Goal: Information Seeking & Learning: Compare options

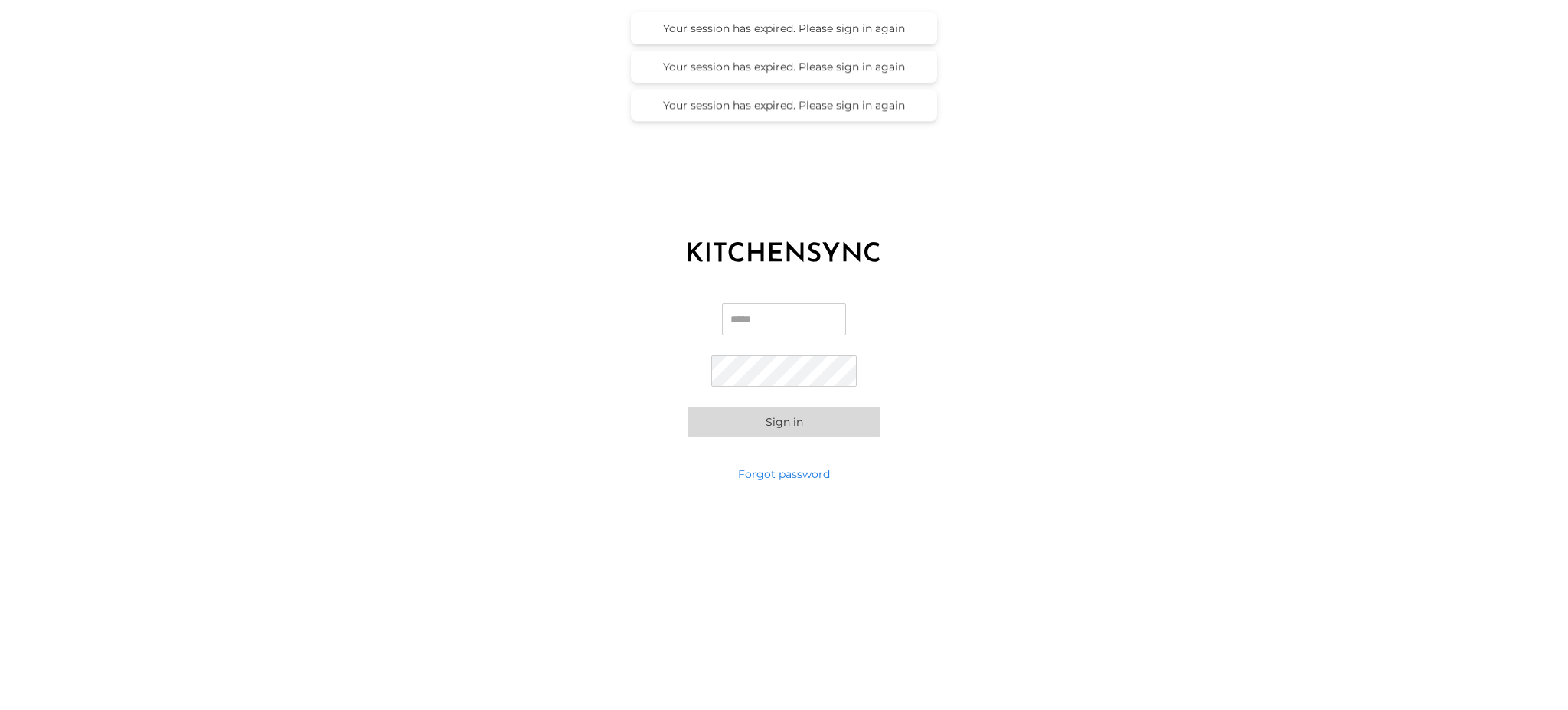
type input "**********"
click at [780, 418] on button "Sign in" at bounding box center [784, 422] width 191 height 31
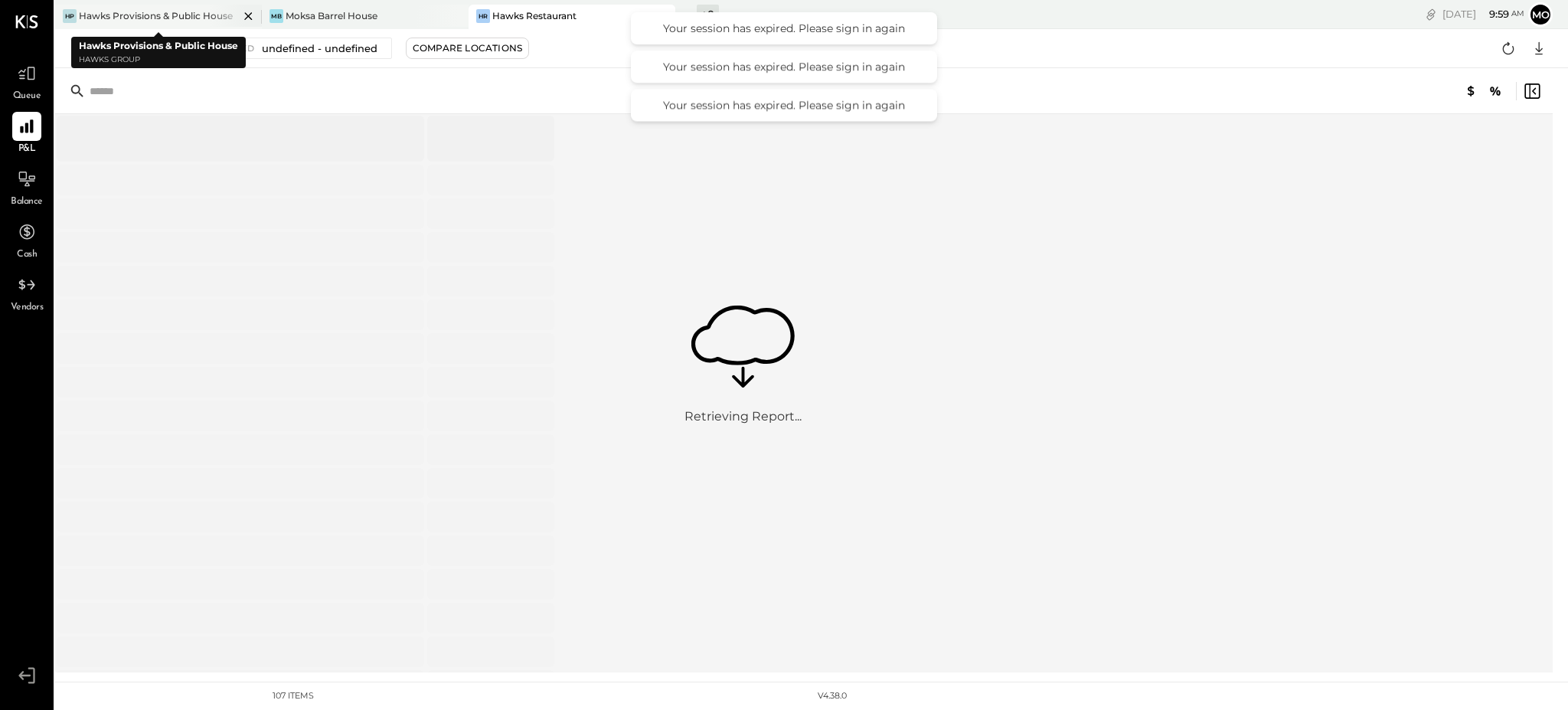
click at [148, 9] on div "Hawks Provisions & Public House" at bounding box center [155, 15] width 154 height 13
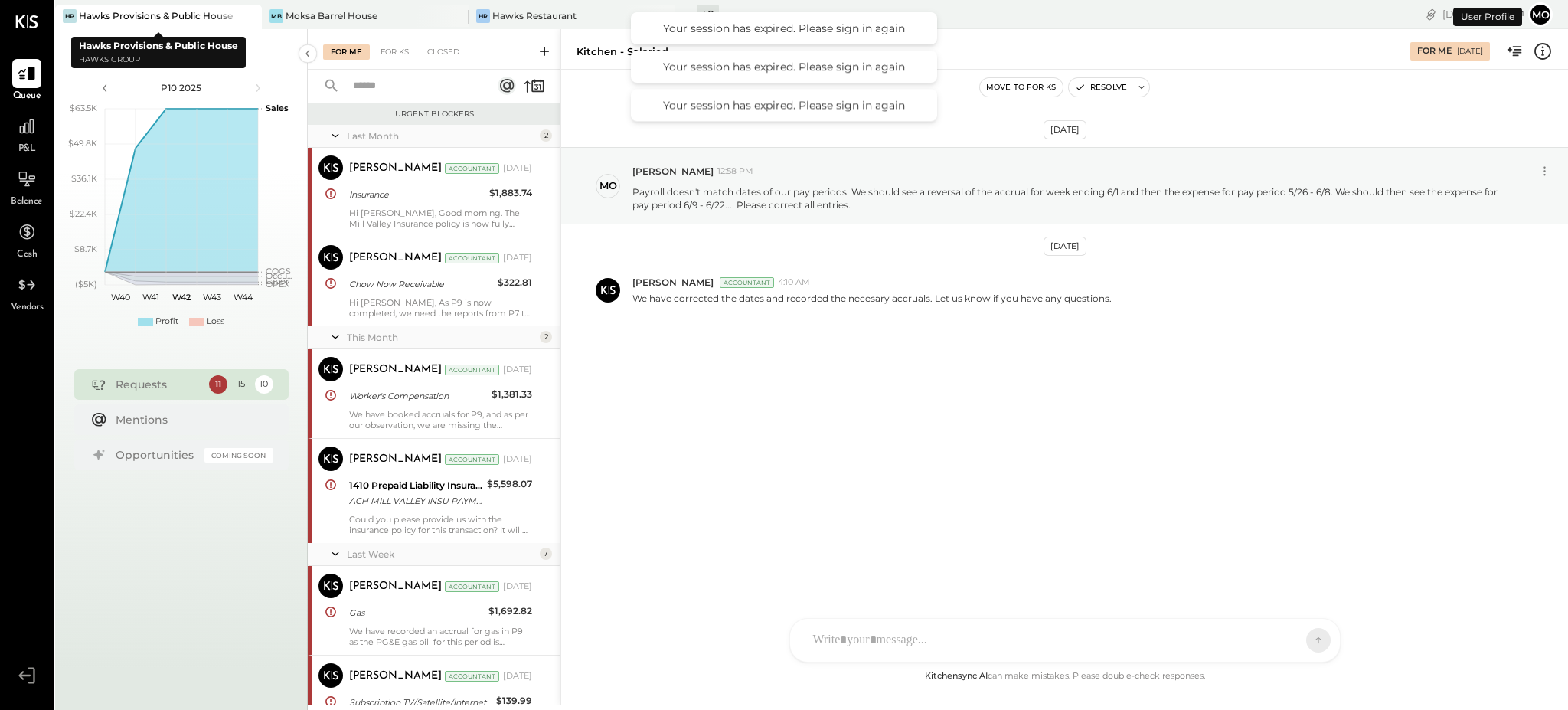
scroll to position [918, 0]
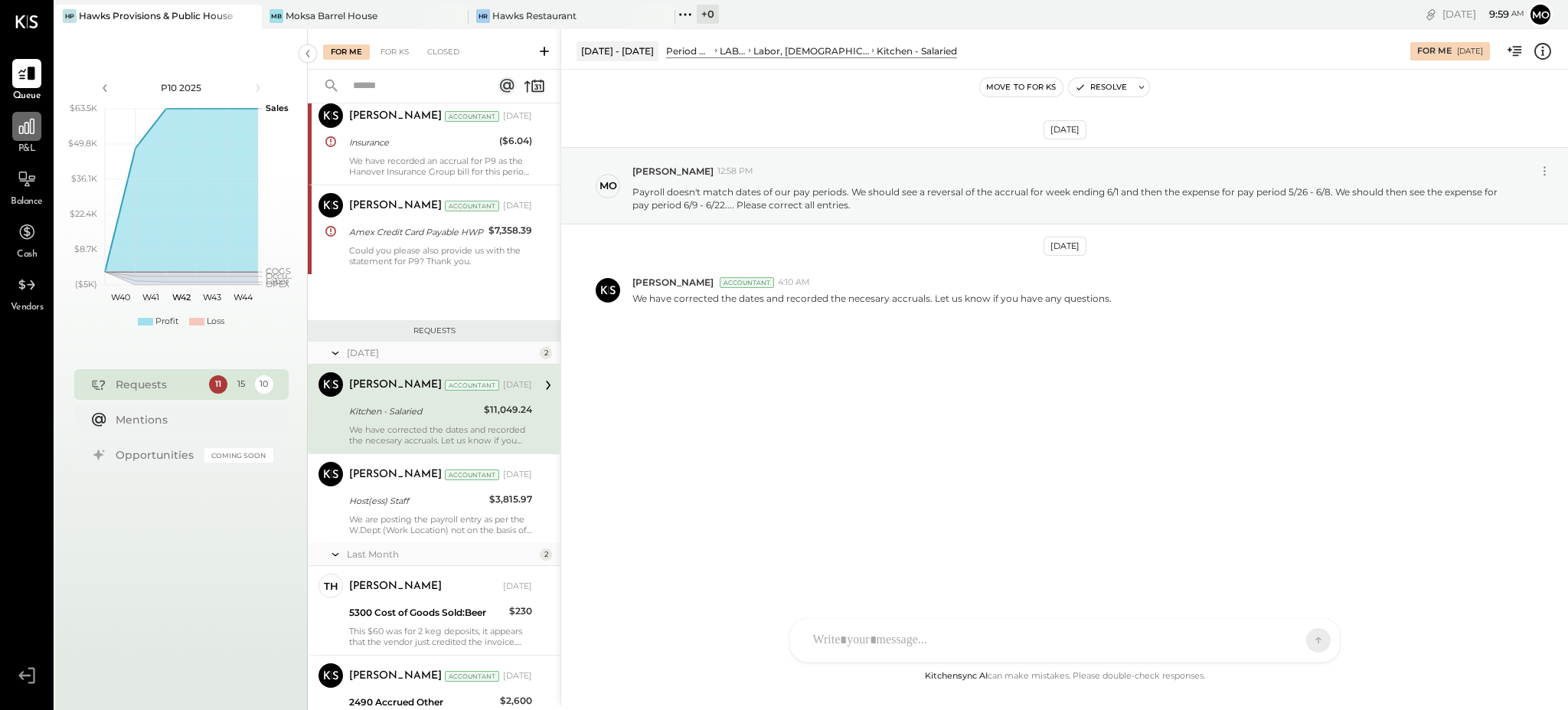
click at [24, 121] on icon at bounding box center [27, 126] width 20 height 20
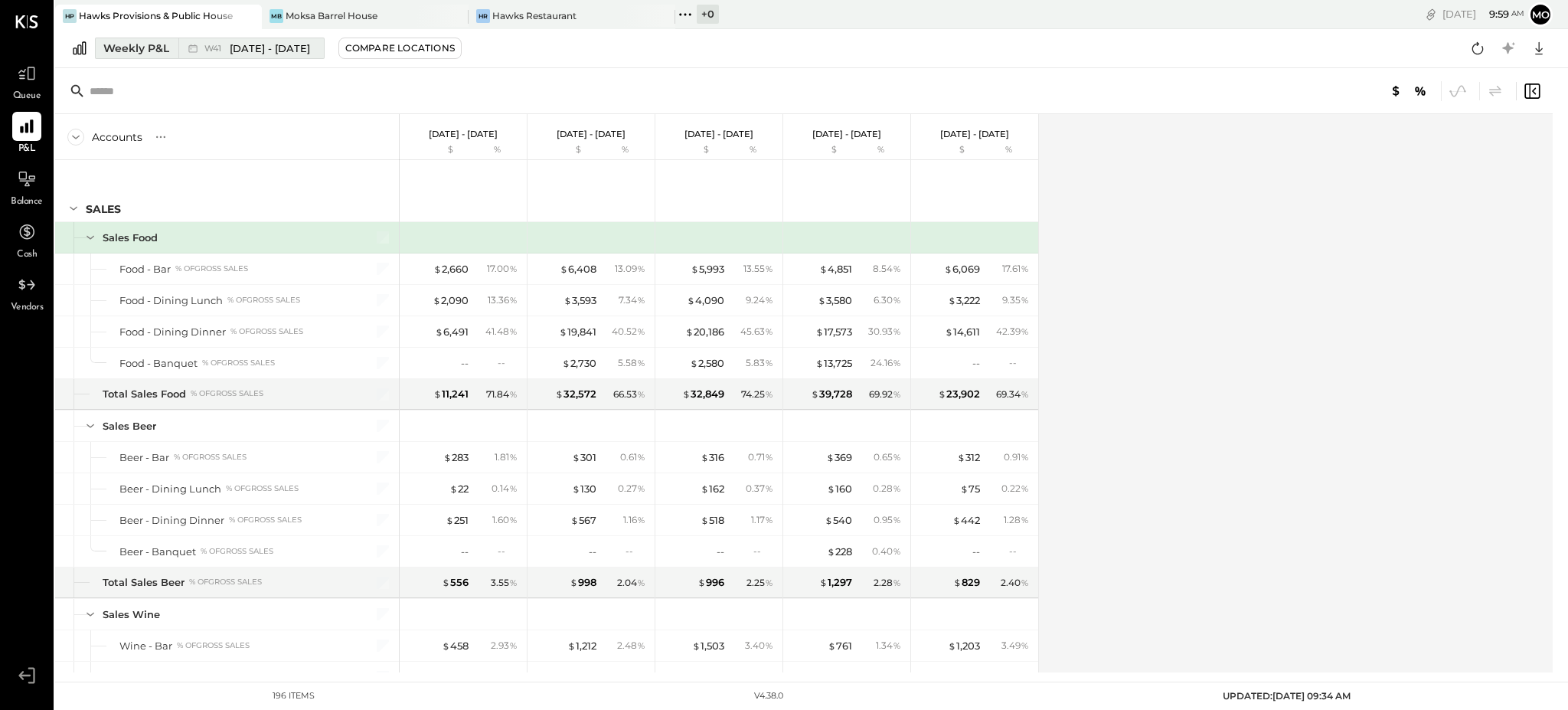
click at [130, 45] on div "Weekly P&L" at bounding box center [136, 48] width 66 height 15
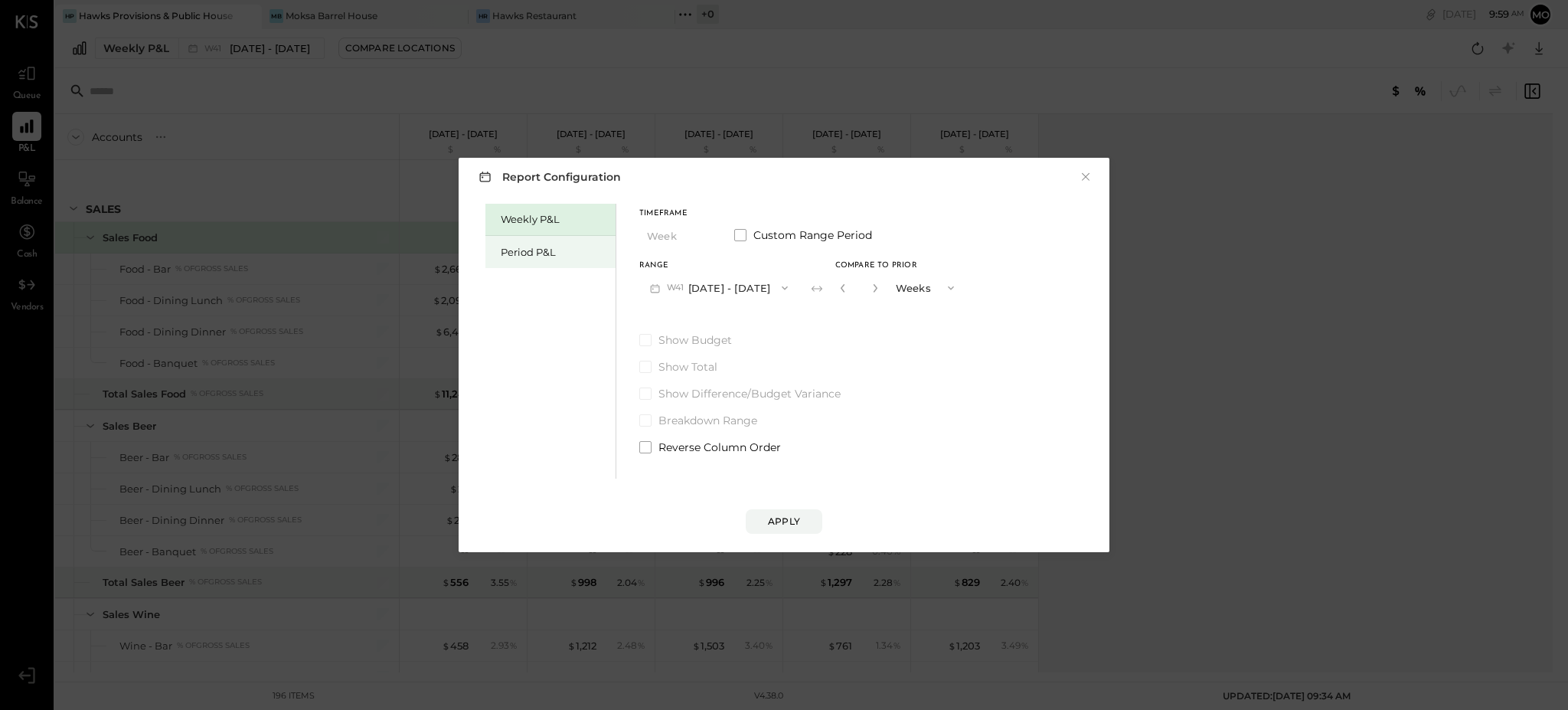
click at [521, 243] on div "Period P&L" at bounding box center [550, 252] width 130 height 32
click at [788, 287] on icon "button" at bounding box center [782, 287] width 12 height 12
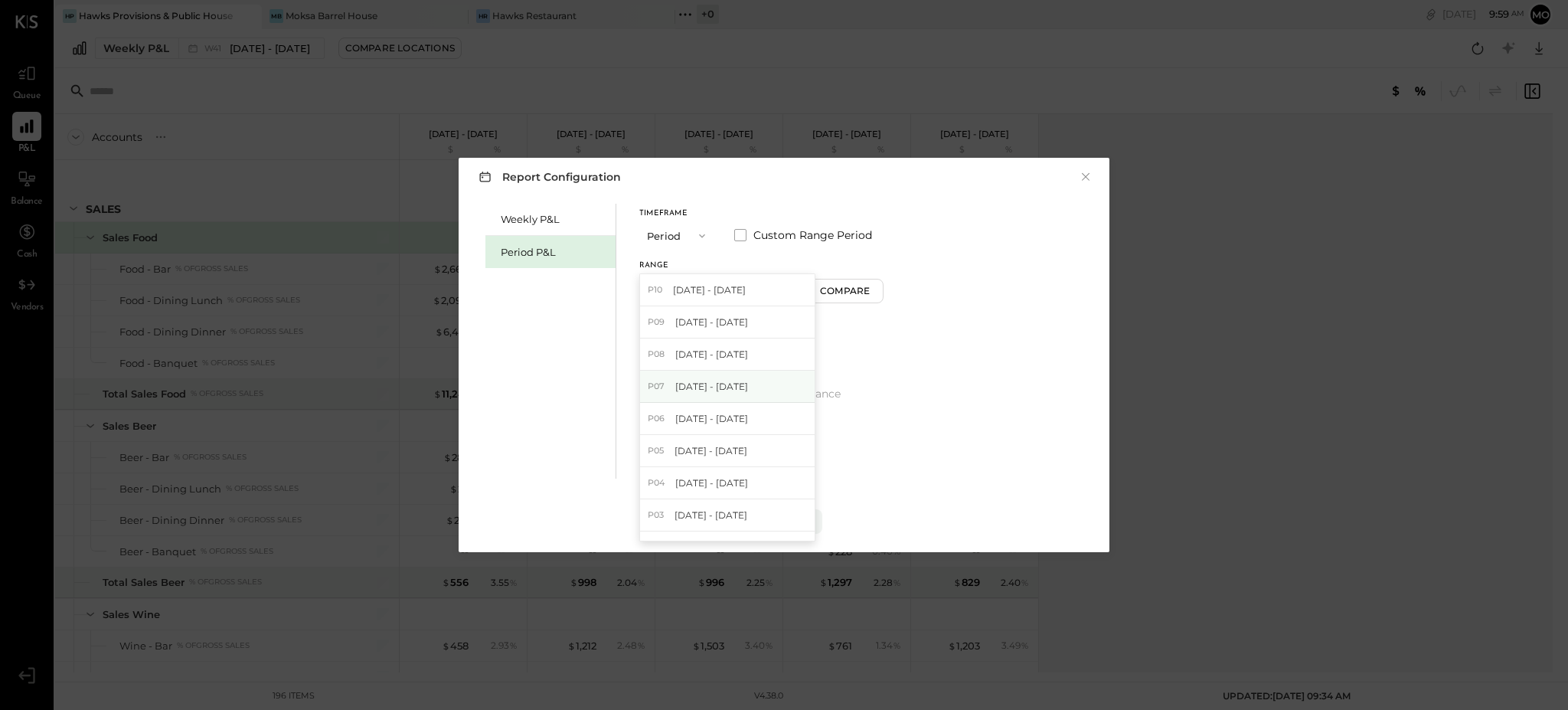
click at [717, 384] on span "[DATE] - [DATE]" at bounding box center [712, 386] width 73 height 13
click at [865, 289] on div "Compare" at bounding box center [847, 291] width 49 height 13
click at [879, 289] on icon "button" at bounding box center [874, 287] width 9 height 9
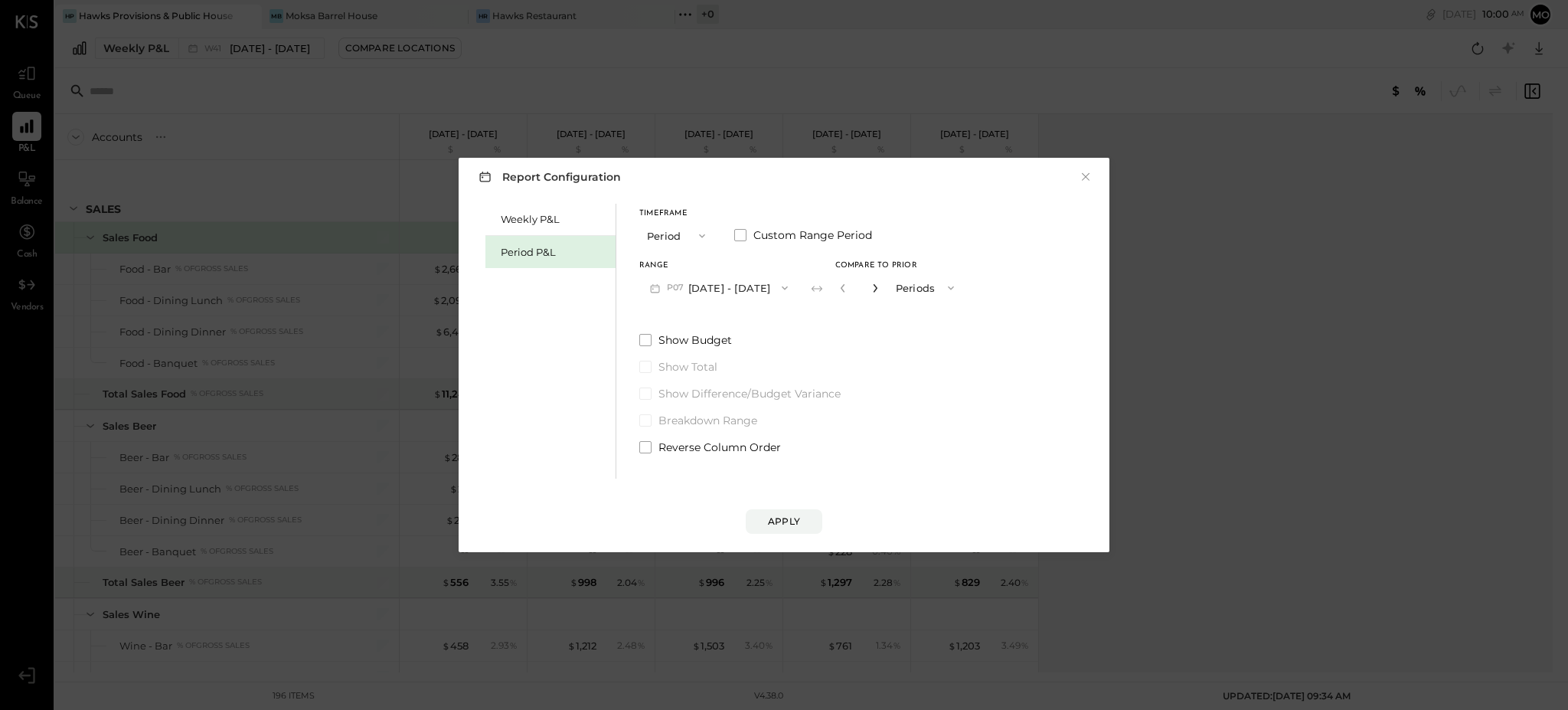
type input "*"
click at [779, 528] on div "Apply" at bounding box center [784, 521] width 32 height 13
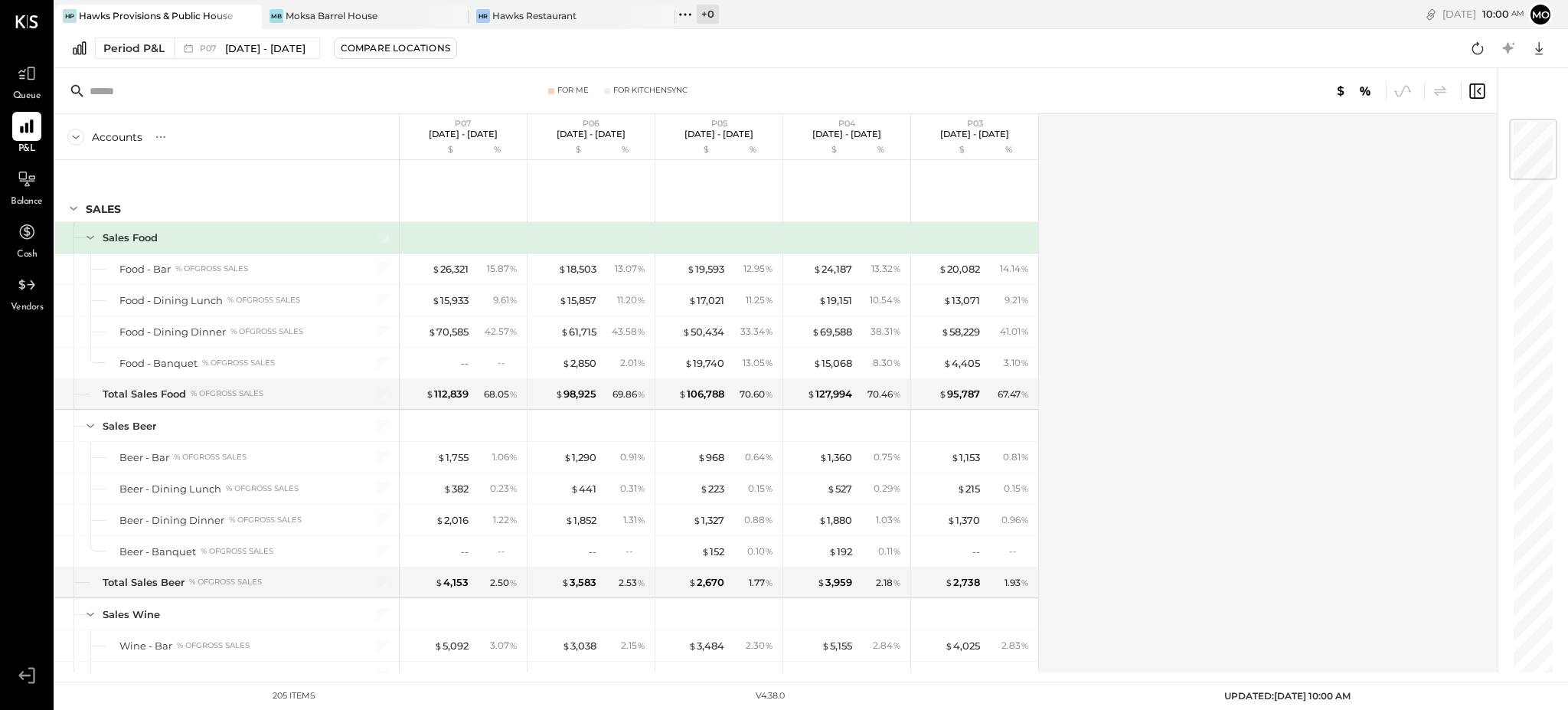
click at [167, 89] on input "text" at bounding box center [210, 91] width 241 height 28
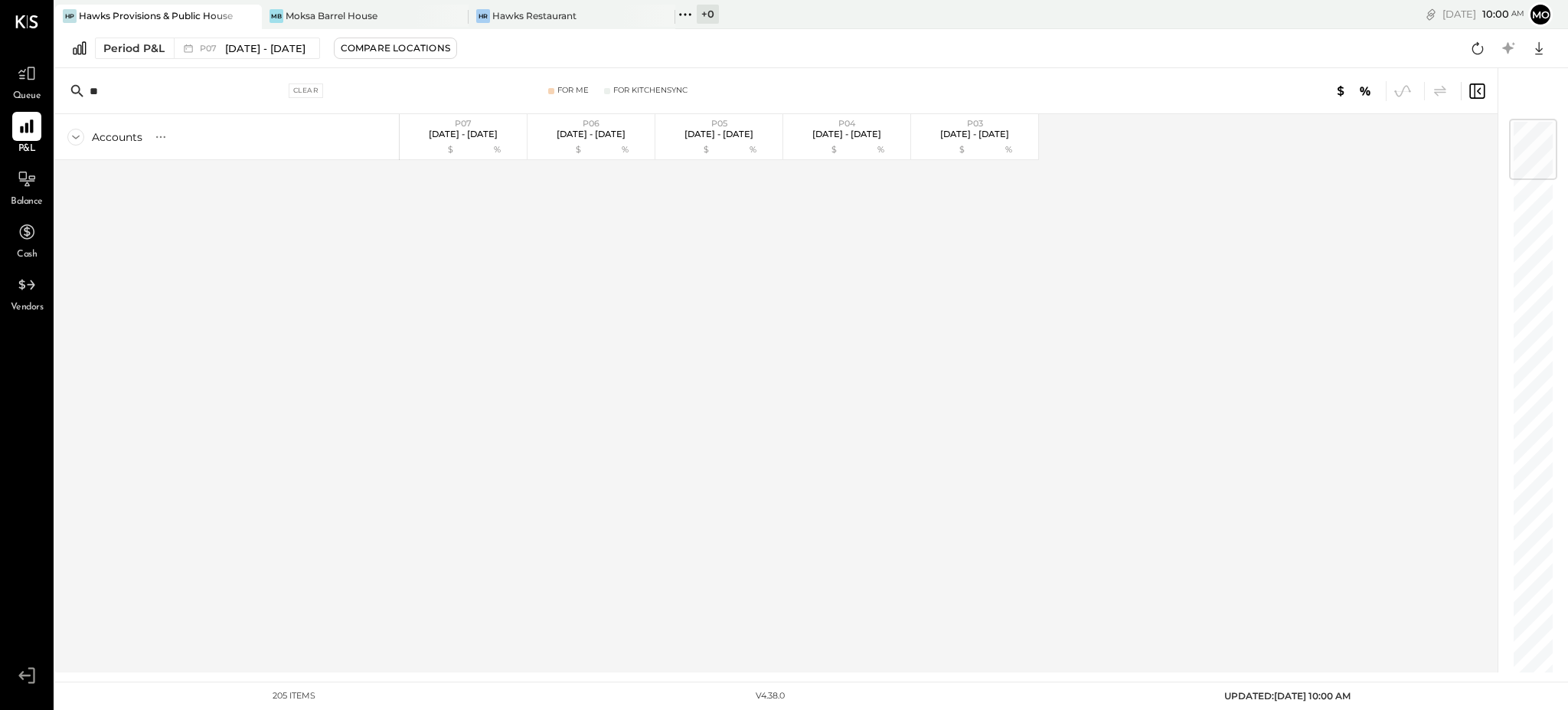
type input "*"
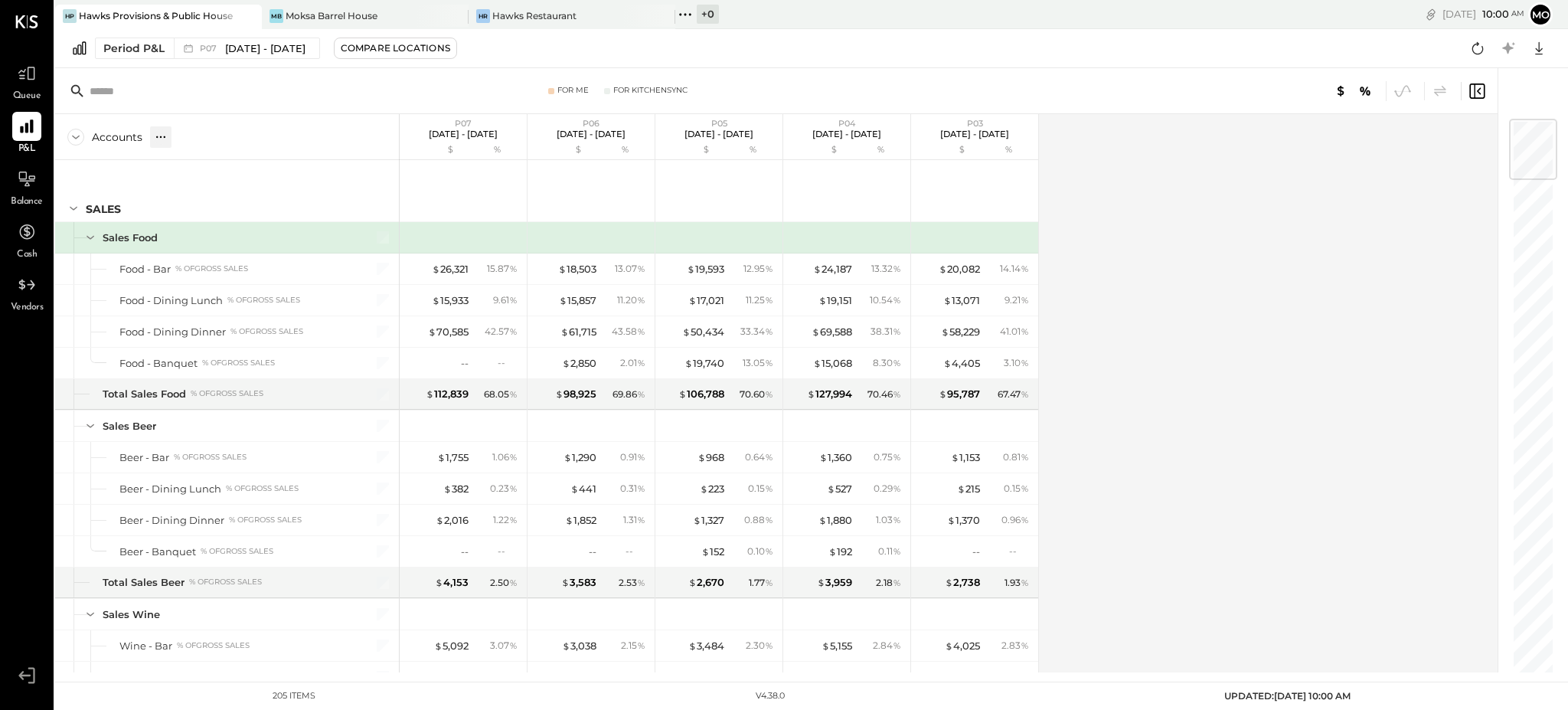
click at [160, 134] on icon at bounding box center [160, 137] width 15 height 15
click at [191, 134] on div "GL" at bounding box center [192, 137] width 15 height 13
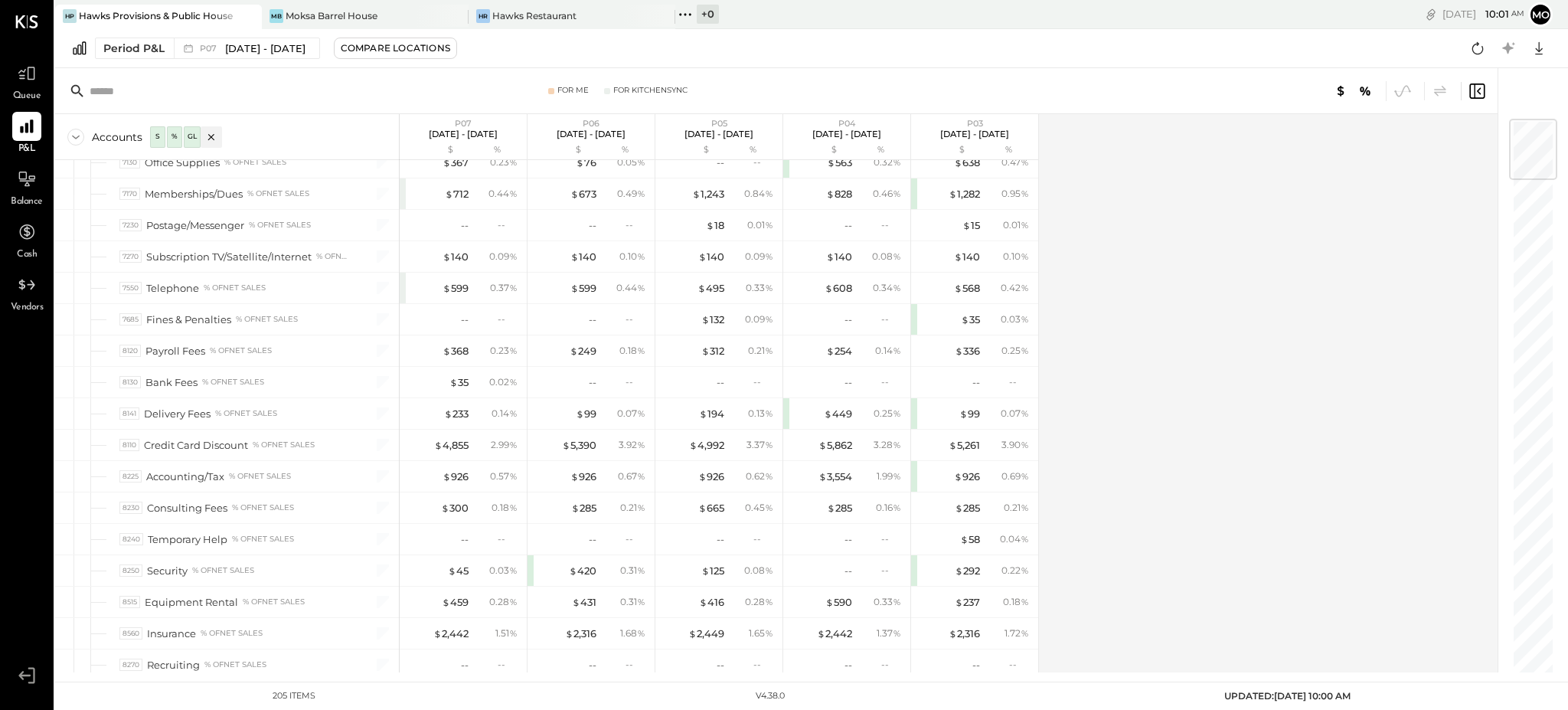
scroll to position [3927, 0]
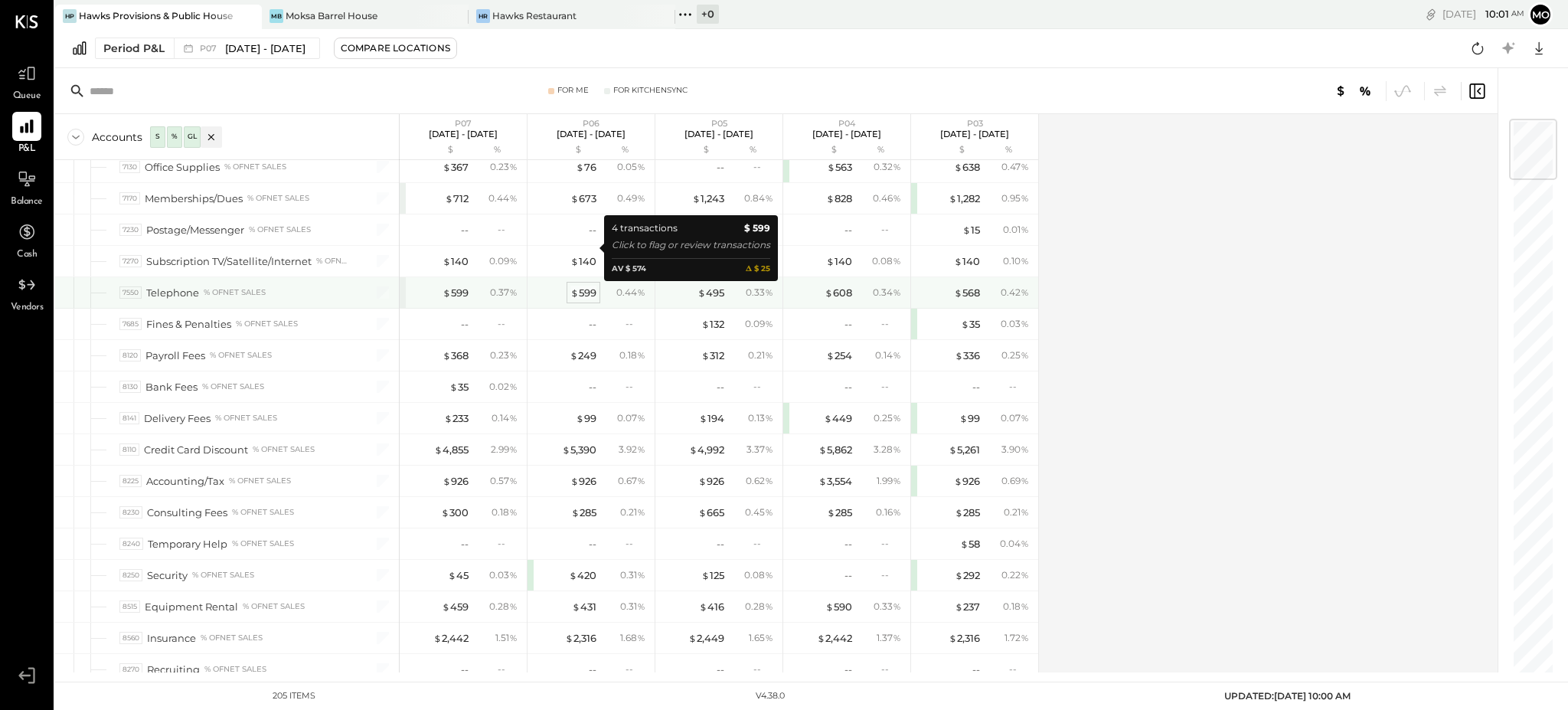
click at [589, 286] on div "$ 599" at bounding box center [583, 293] width 26 height 15
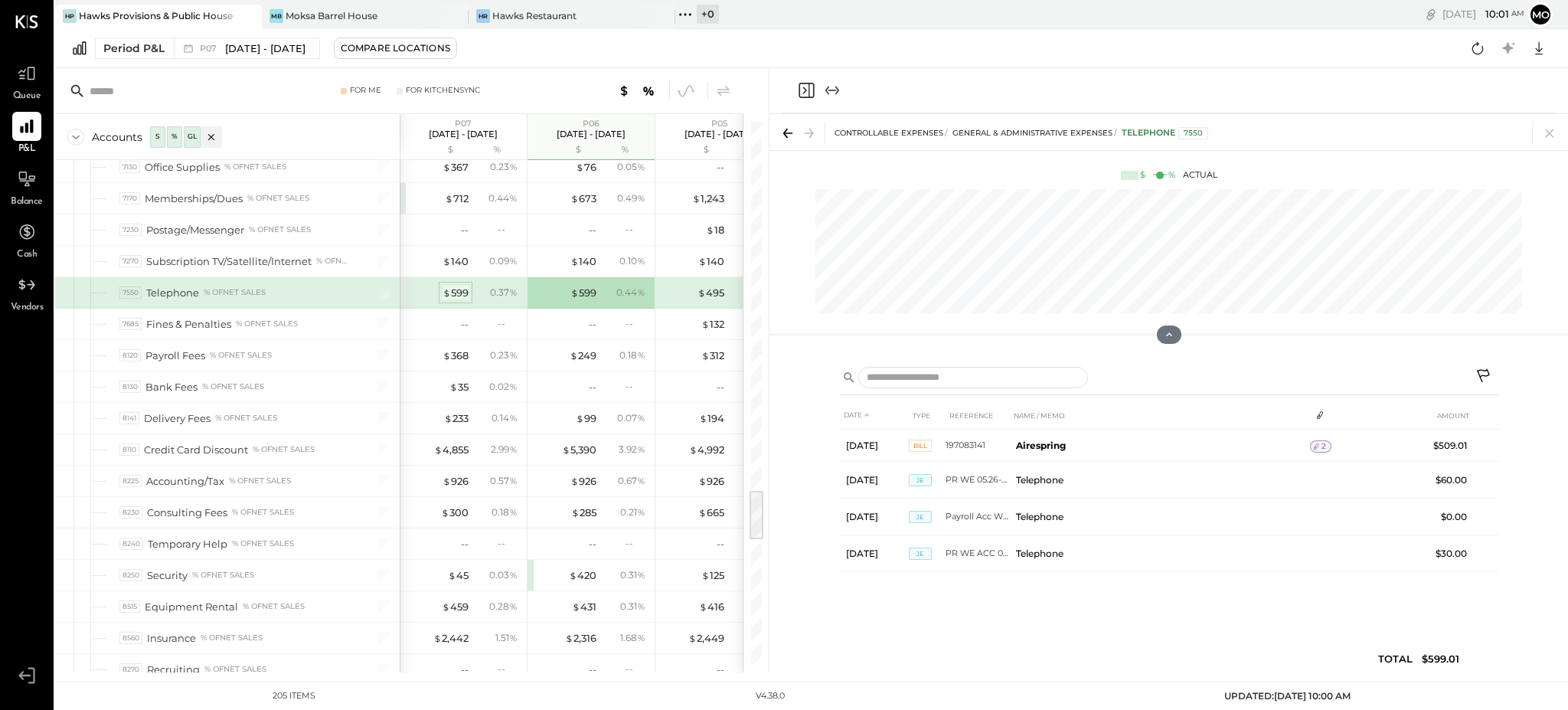
click at [457, 286] on div "$ 599" at bounding box center [456, 293] width 26 height 15
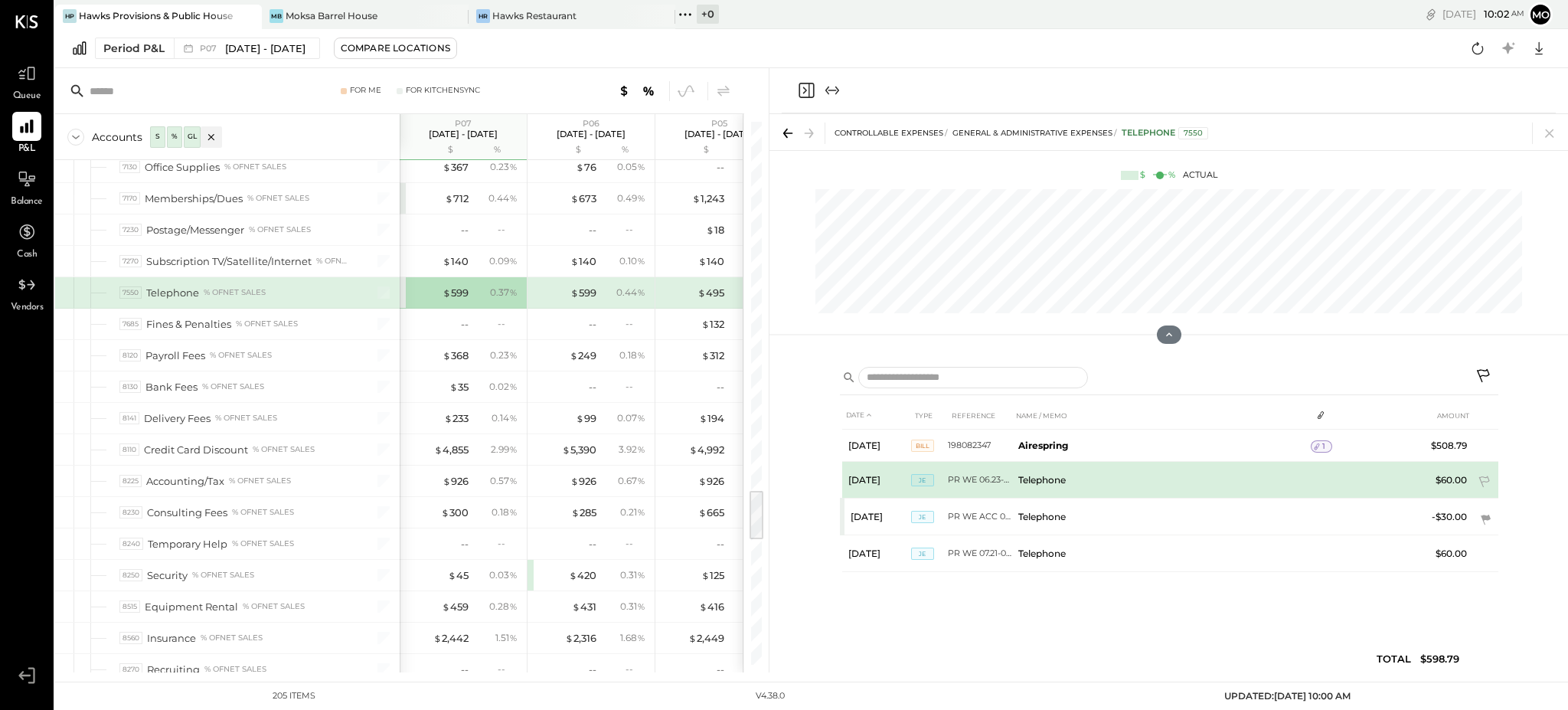
click at [971, 478] on td "PR WE 06.23-07.06" at bounding box center [979, 479] width 64 height 36
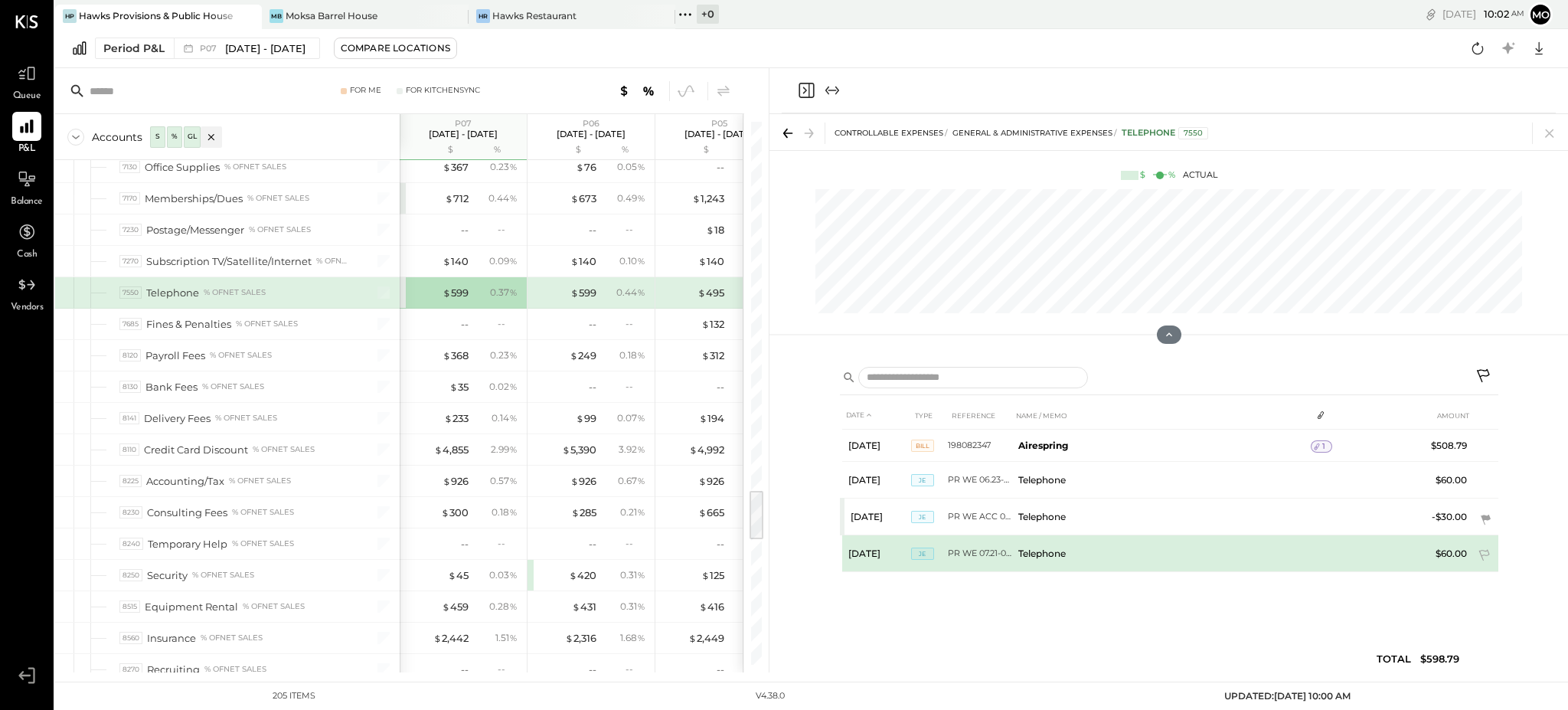
click at [962, 546] on td "PR WE 07.21-08.03" at bounding box center [979, 553] width 64 height 36
click at [994, 555] on td "PR WE 07.21-08.03" at bounding box center [979, 553] width 64 height 36
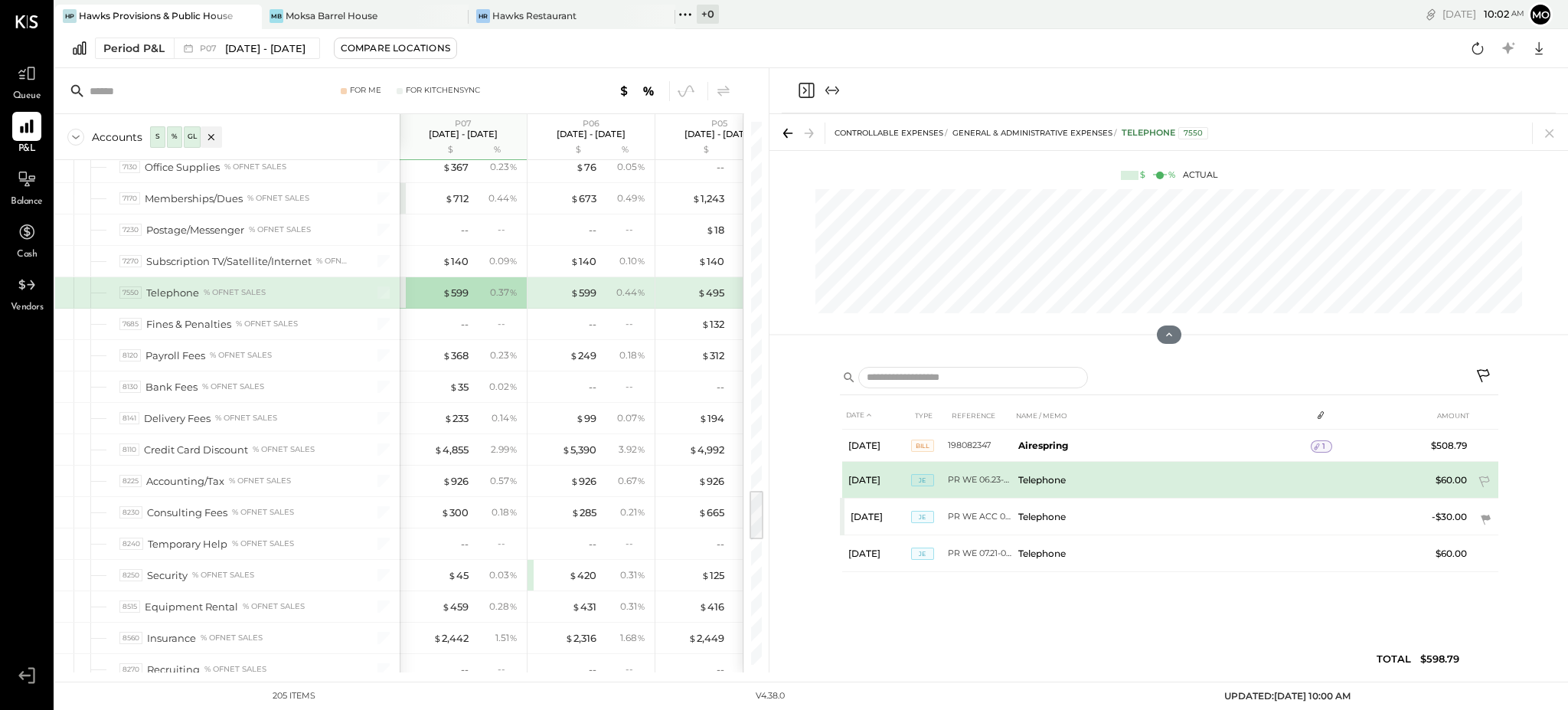
click at [979, 471] on td "PR WE 06.23-07.06" at bounding box center [979, 479] width 64 height 36
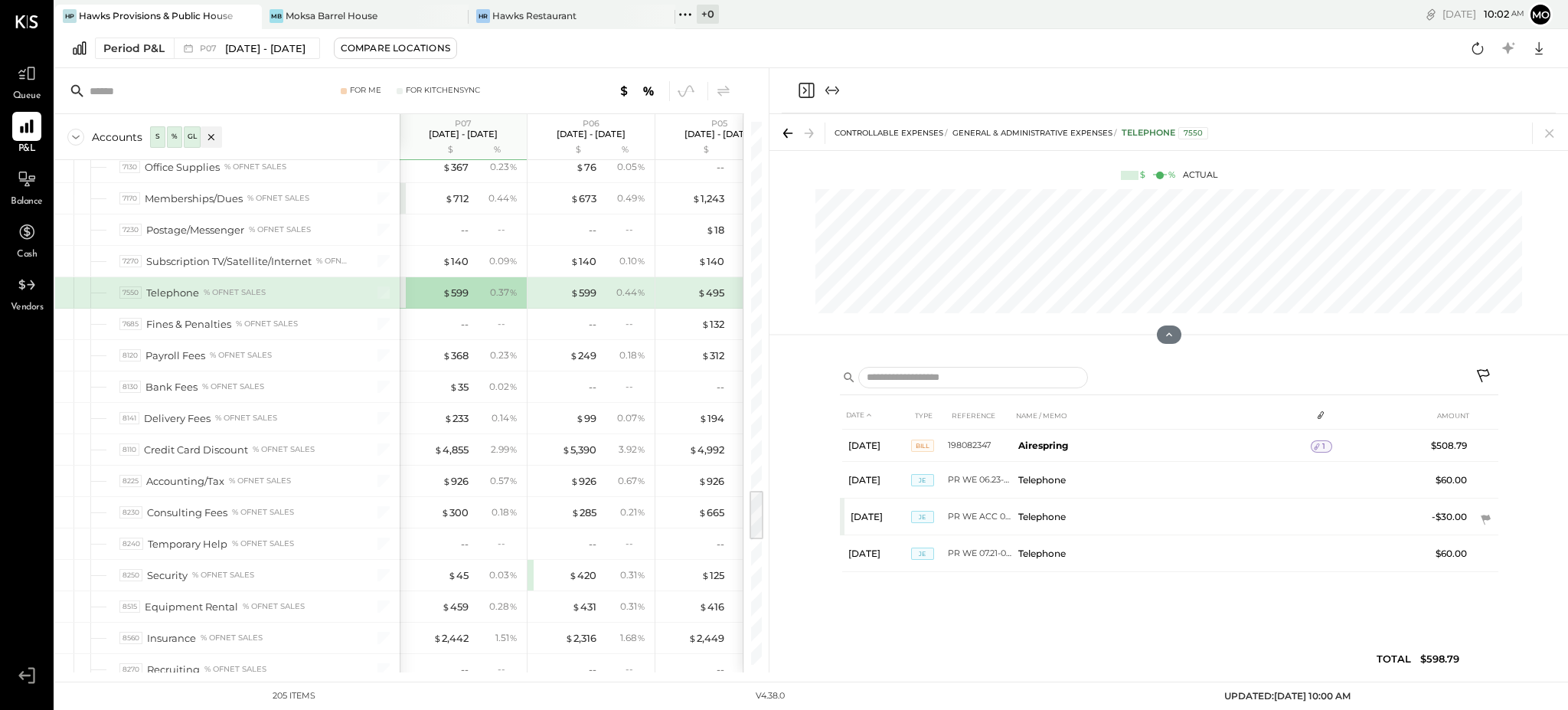
click at [806, 91] on icon "Close panel" at bounding box center [805, 90] width 19 height 19
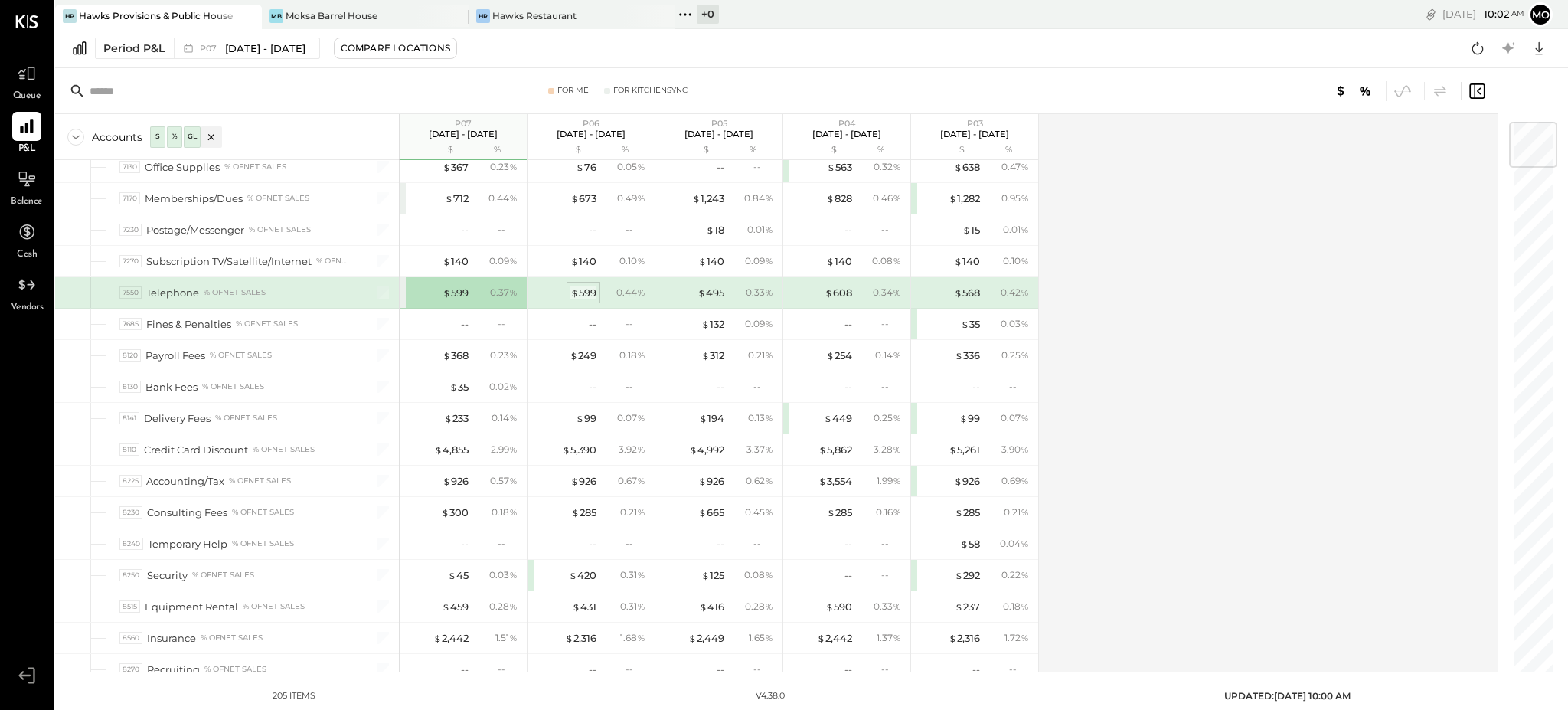
click at [584, 286] on div "$ 599" at bounding box center [583, 293] width 26 height 15
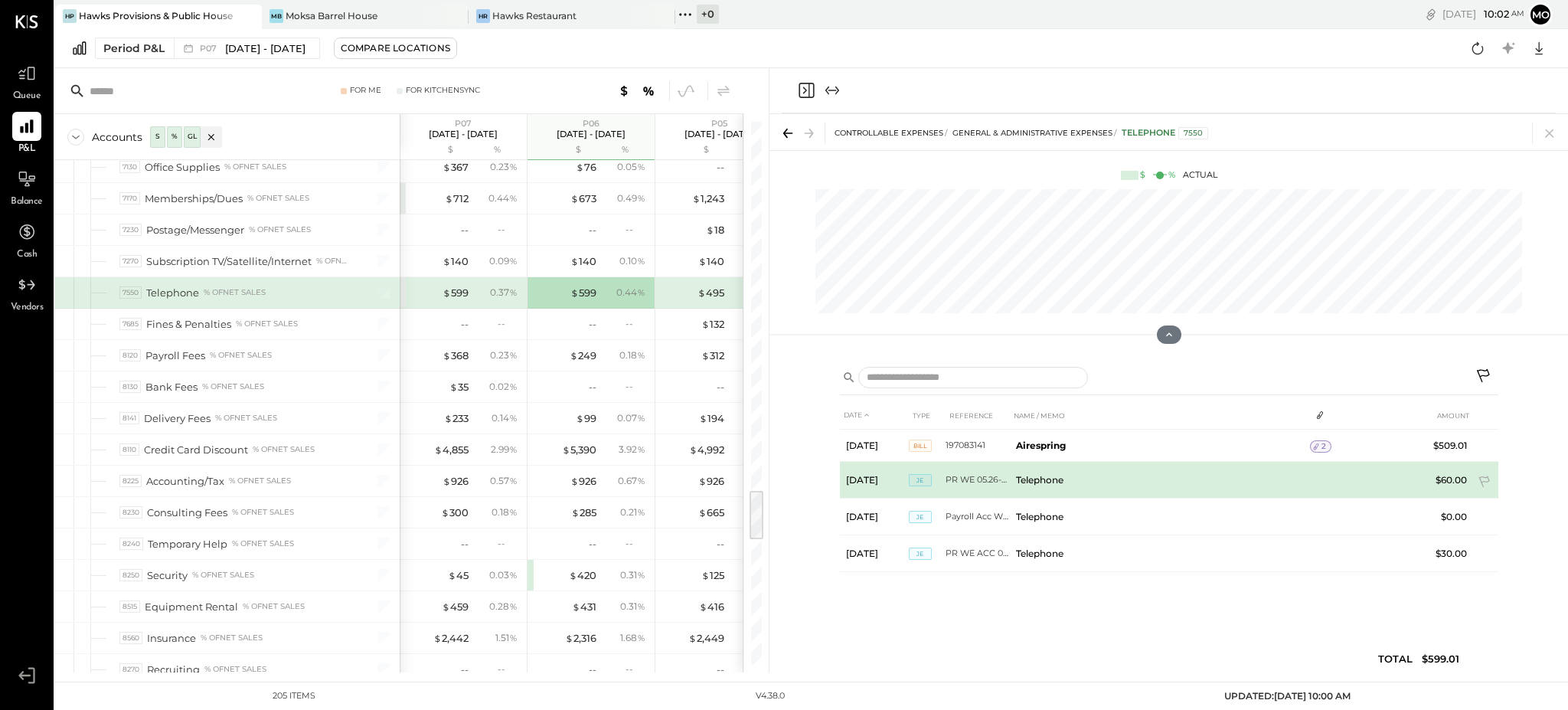
click at [975, 477] on td "PR WE 05.26-06.08" at bounding box center [977, 479] width 64 height 36
click at [983, 476] on td "PR WE 05.26-06.08" at bounding box center [977, 479] width 64 height 36
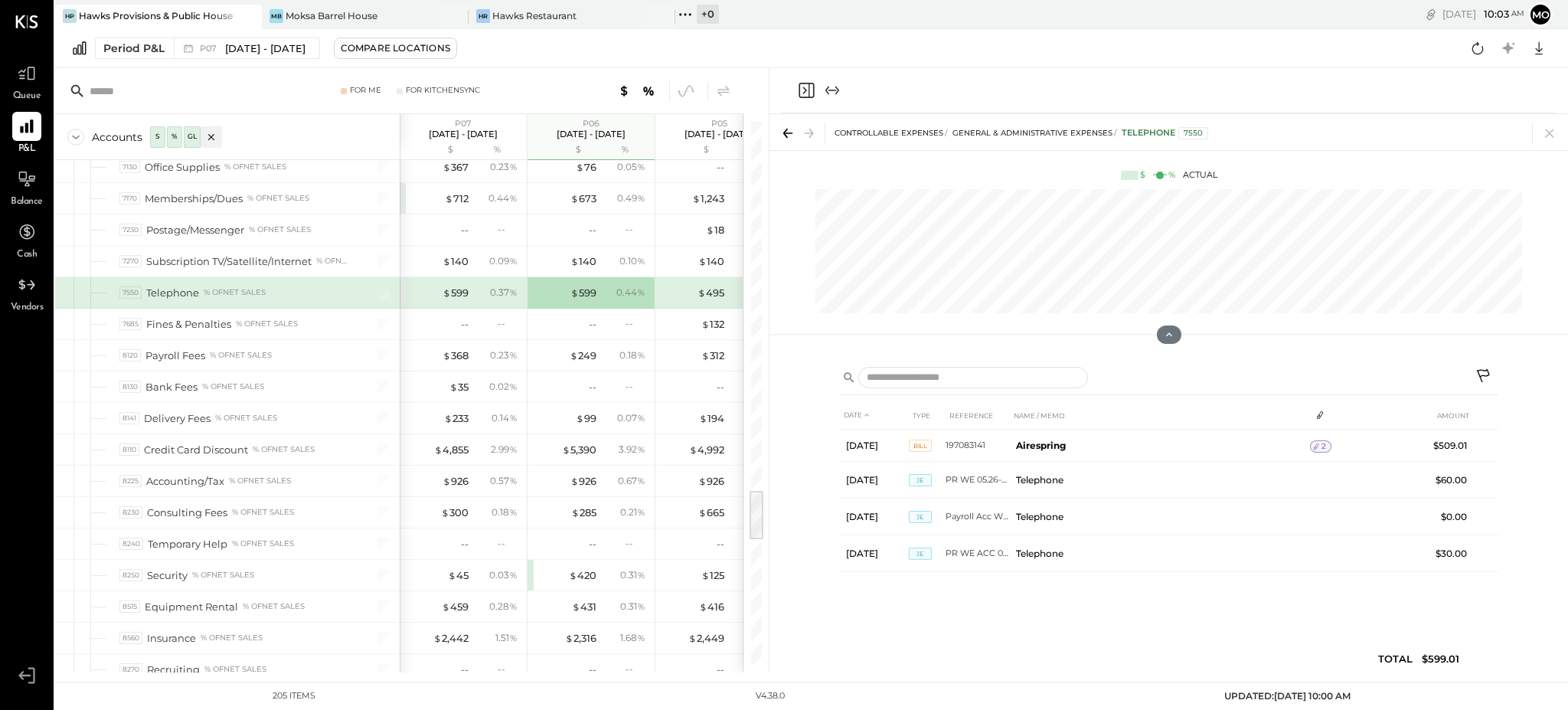
click at [803, 90] on icon "Close panel" at bounding box center [805, 90] width 19 height 19
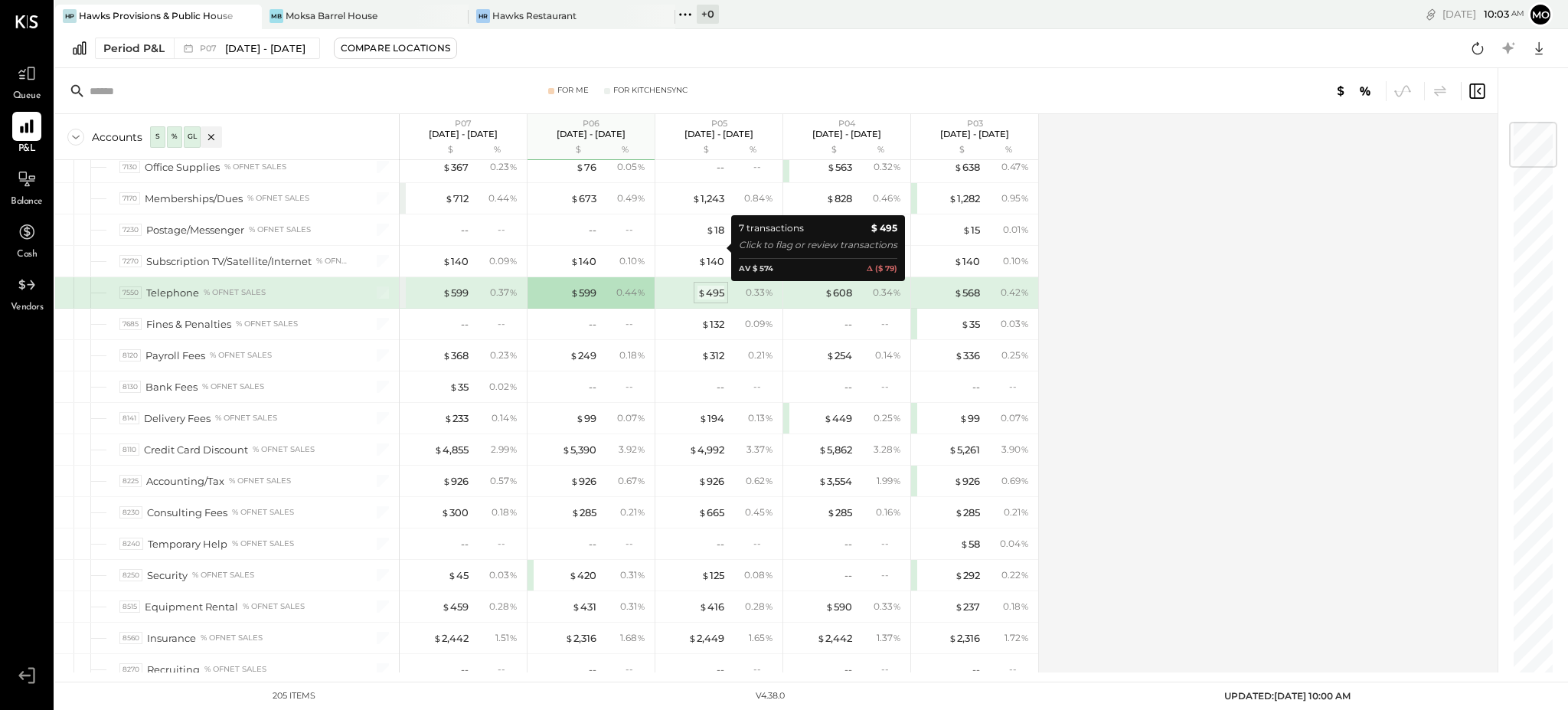
click at [712, 286] on div "$ 495" at bounding box center [710, 293] width 27 height 15
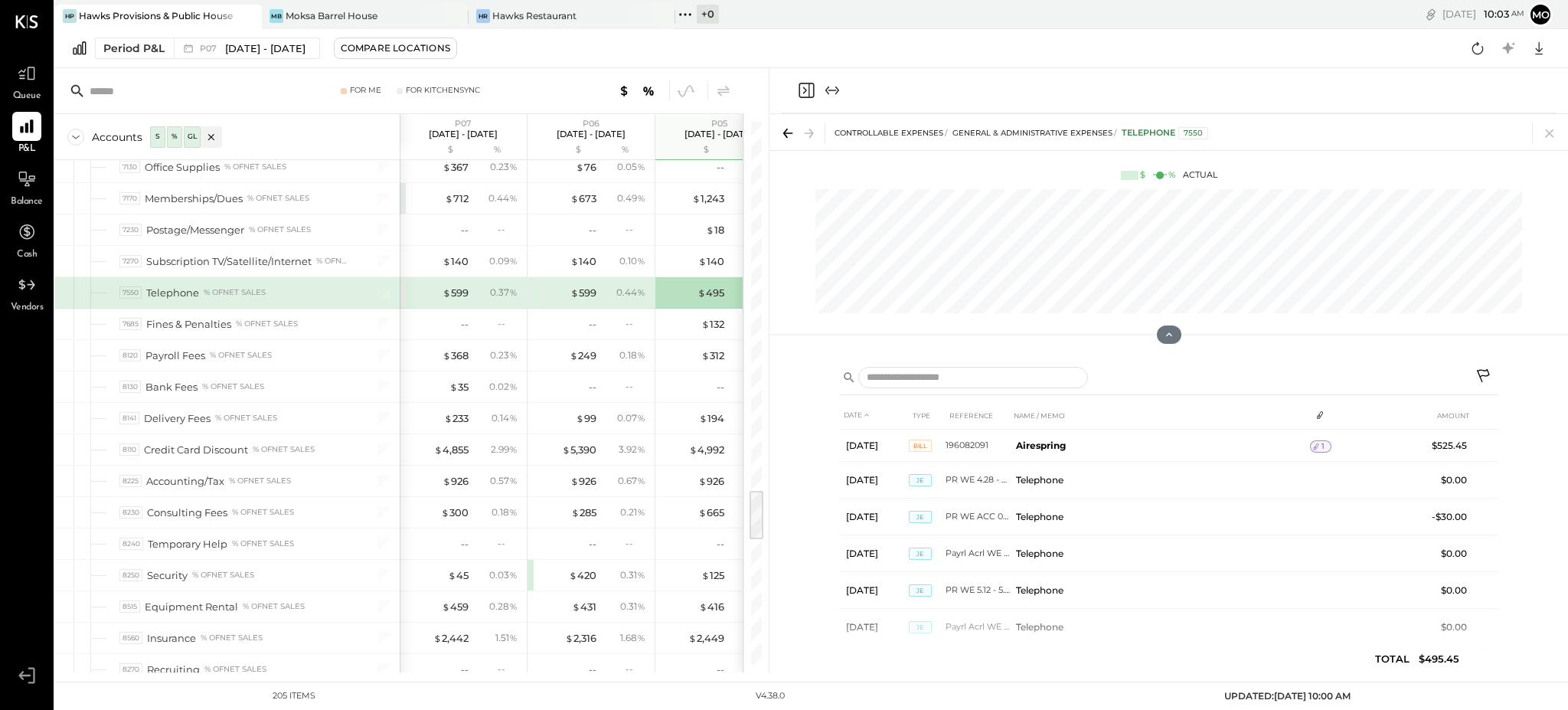
click at [805, 90] on icon "Close panel" at bounding box center [805, 90] width 19 height 19
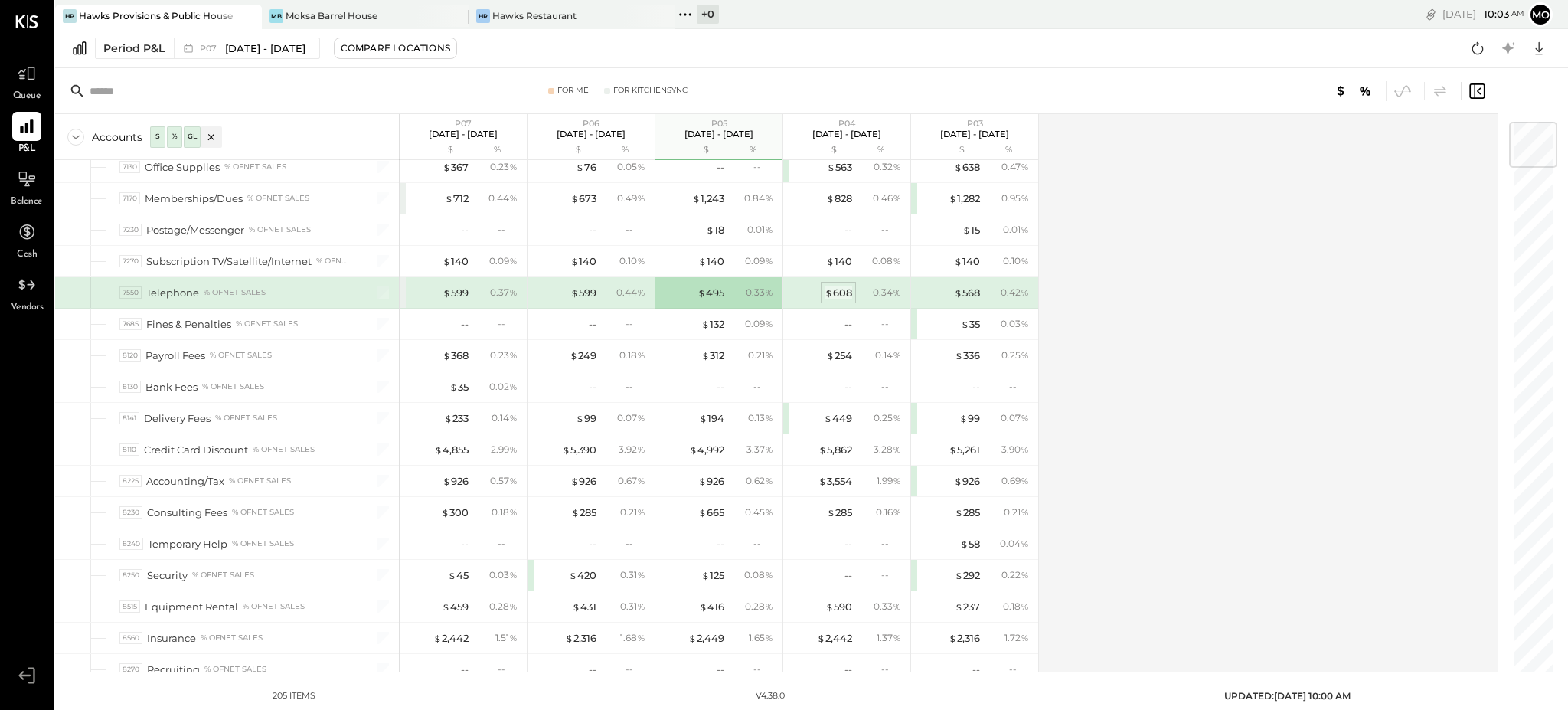
click at [834, 286] on div "$ 608" at bounding box center [838, 293] width 28 height 15
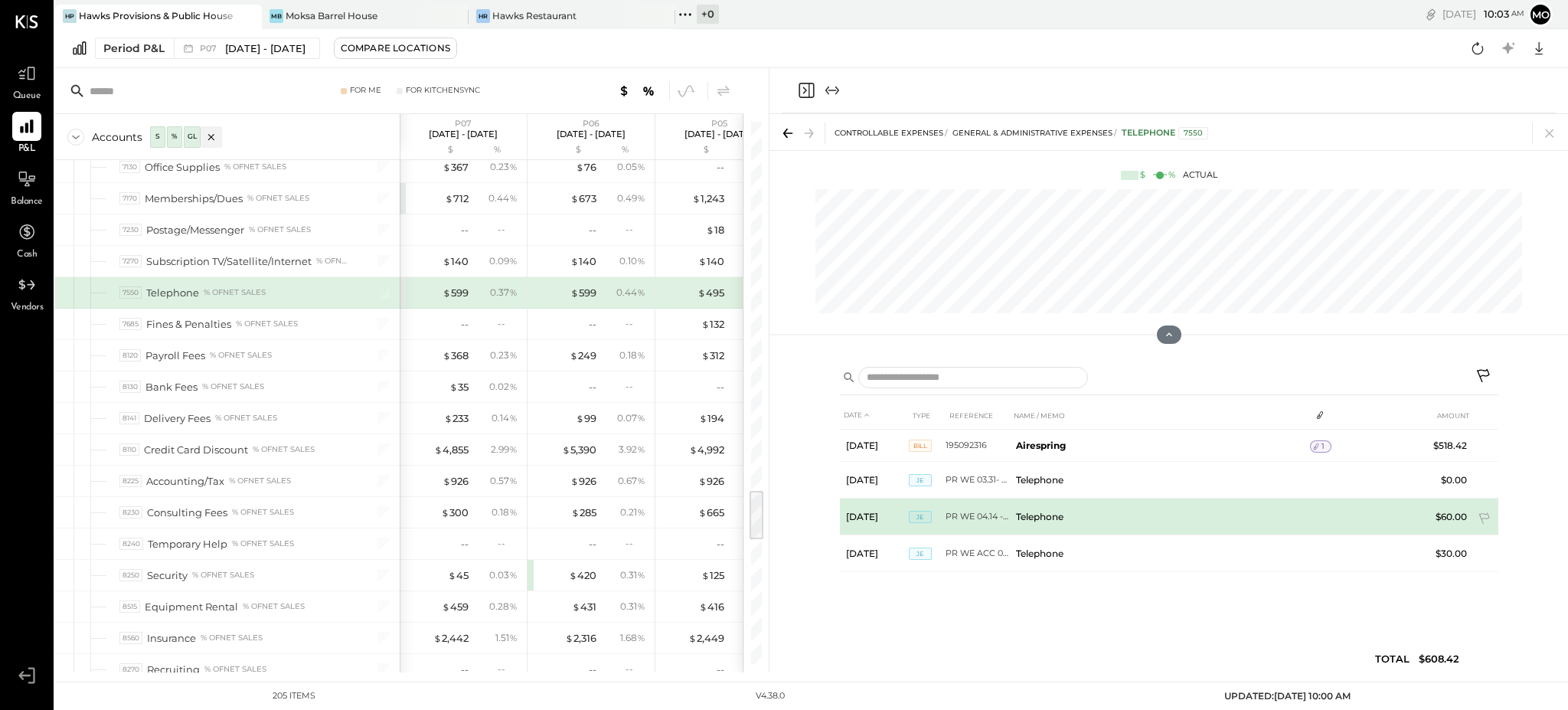
click at [967, 513] on td "PR WE 04.14 - 04.27" at bounding box center [977, 517] width 64 height 36
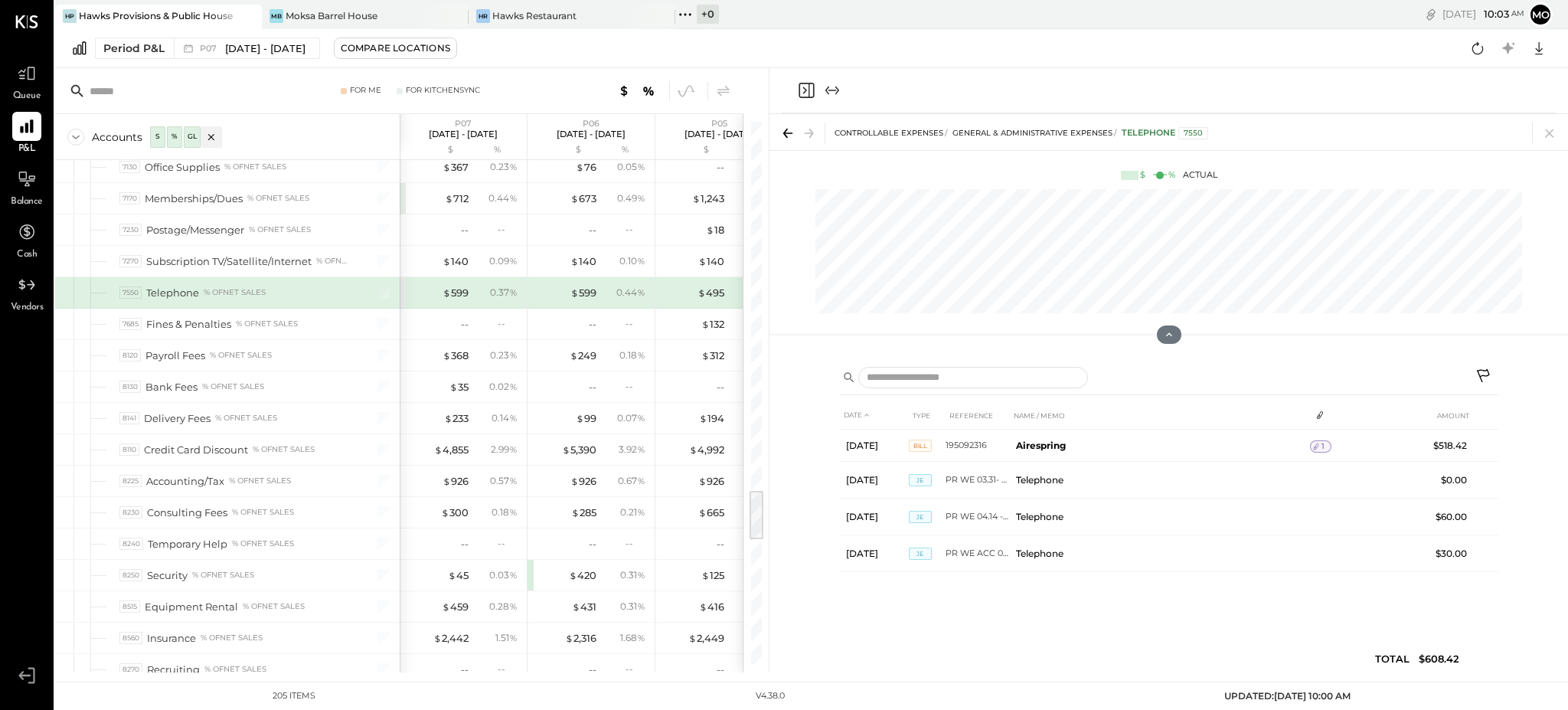
click at [799, 89] on icon "Close panel" at bounding box center [805, 90] width 19 height 19
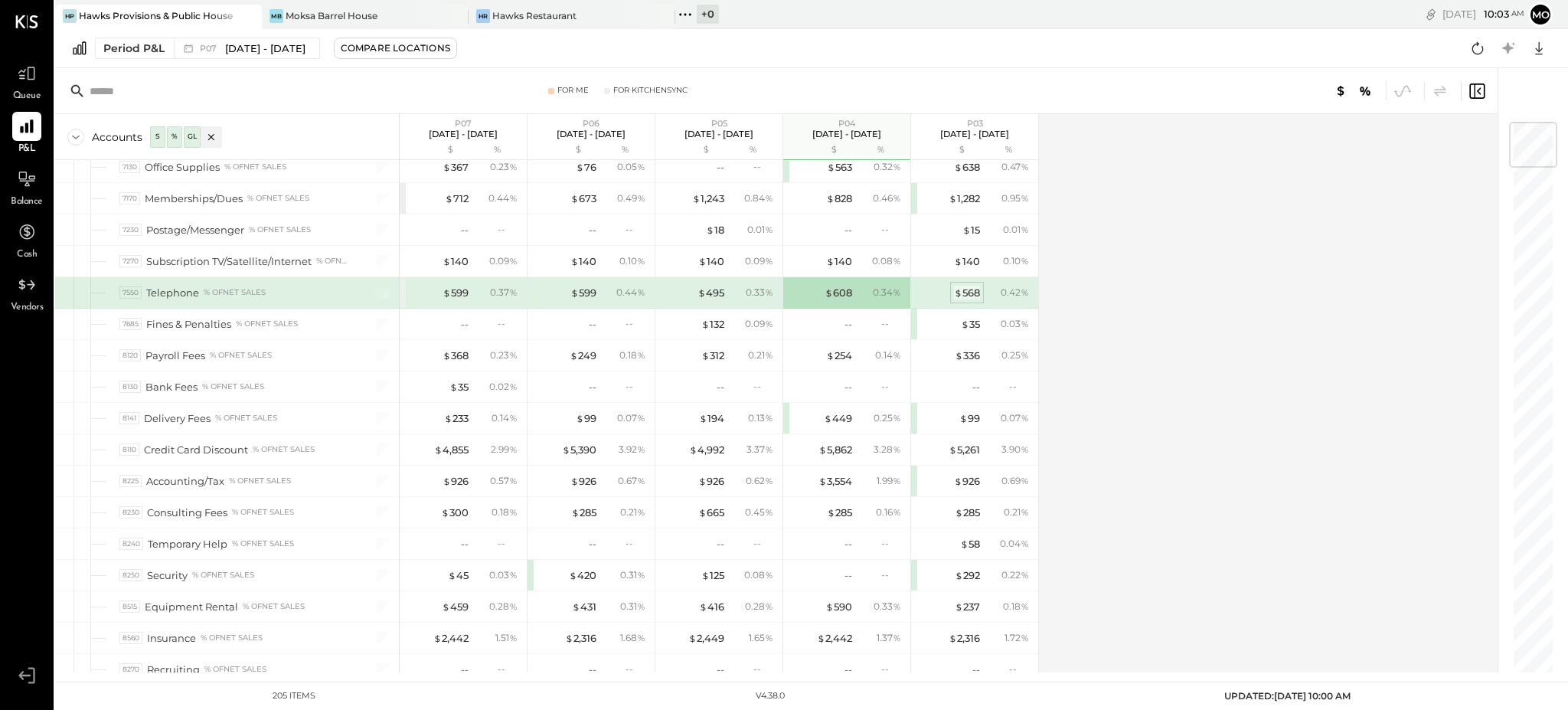
click at [975, 286] on div "$ 568" at bounding box center [967, 293] width 26 height 15
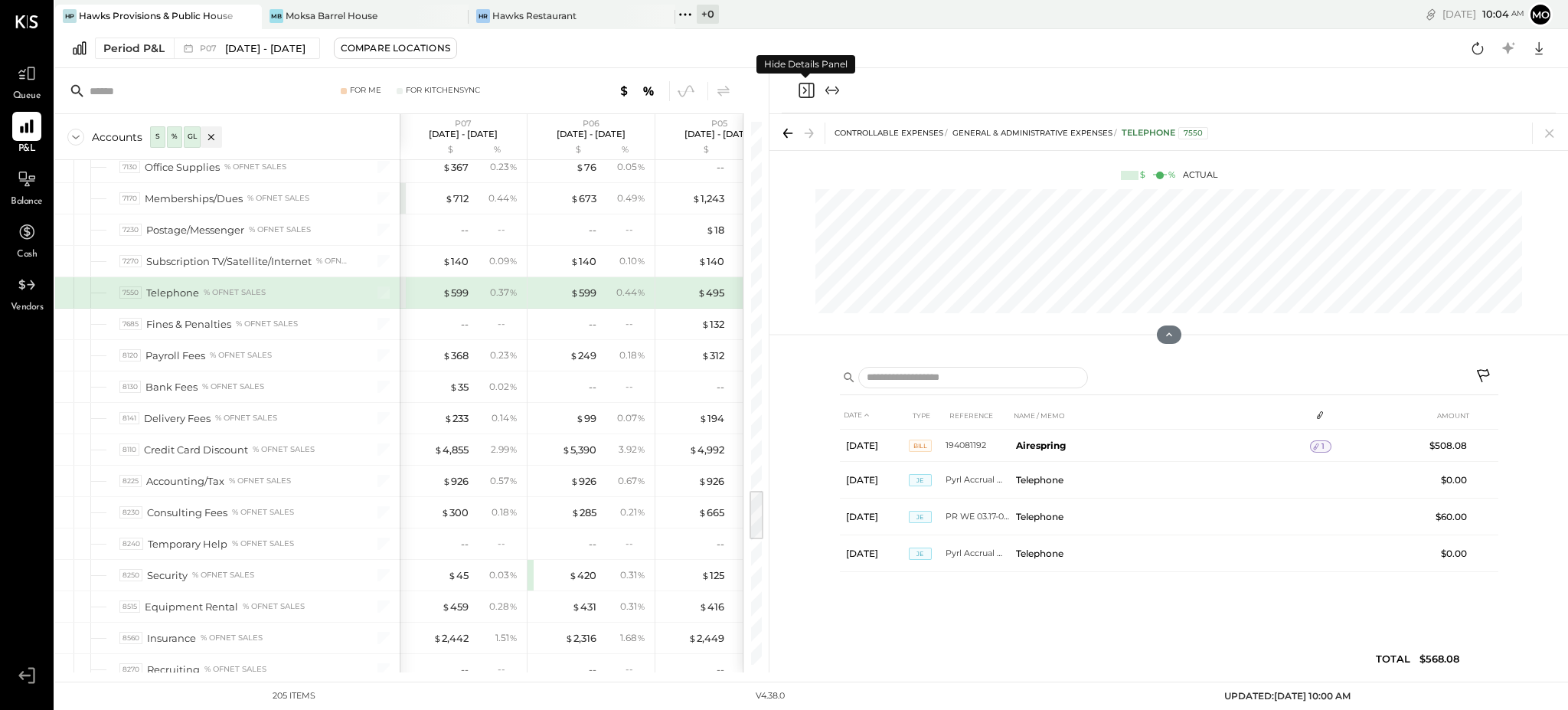
click at [800, 90] on icon "Close panel" at bounding box center [805, 90] width 19 height 19
